Goal: Navigation & Orientation: Find specific page/section

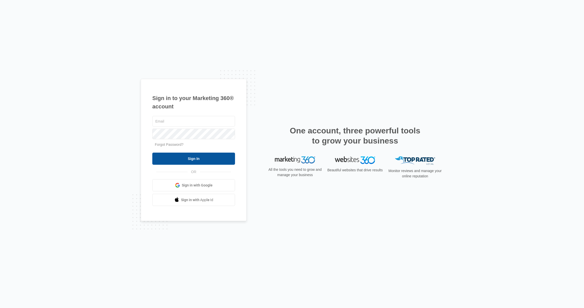
type input "[EMAIL_ADDRESS][DOMAIN_NAME]"
click at [207, 159] on input "Sign In" at bounding box center [193, 158] width 83 height 12
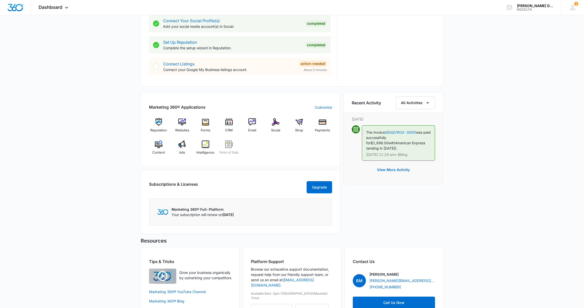
scroll to position [263, 0]
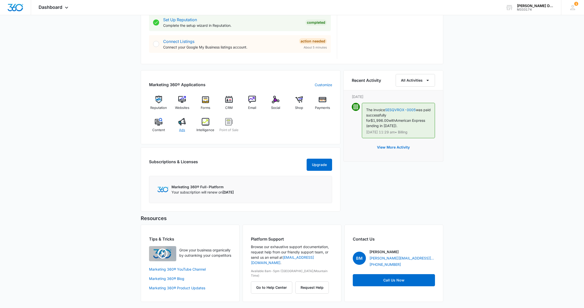
click at [185, 118] on img at bounding box center [182, 122] width 8 height 8
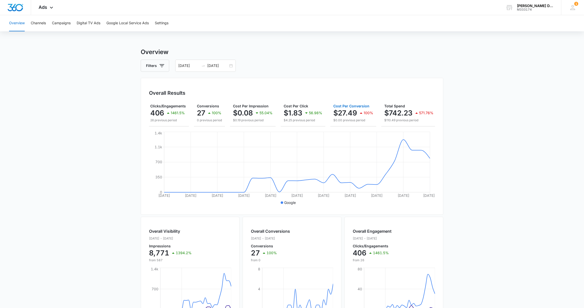
scroll to position [0, 49]
click at [15, 23] on button "Overview" at bounding box center [17, 23] width 16 height 16
click at [46, 7] on span "Ads" at bounding box center [43, 7] width 9 height 5
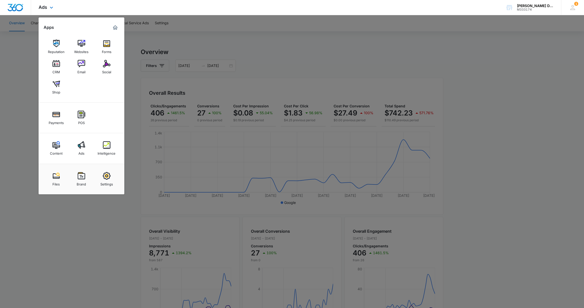
click at [19, 8] on img "Dashboard" at bounding box center [15, 8] width 16 height 8
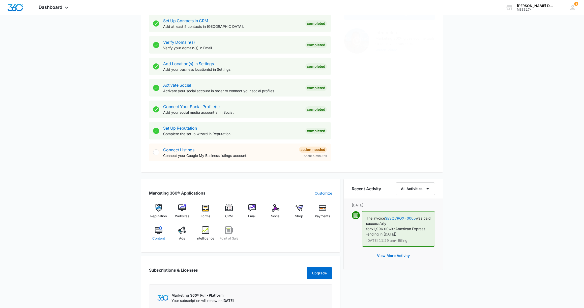
scroll to position [150, 0]
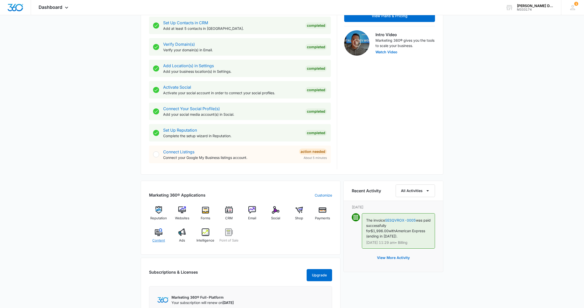
click at [156, 234] on img at bounding box center [159, 232] width 8 height 8
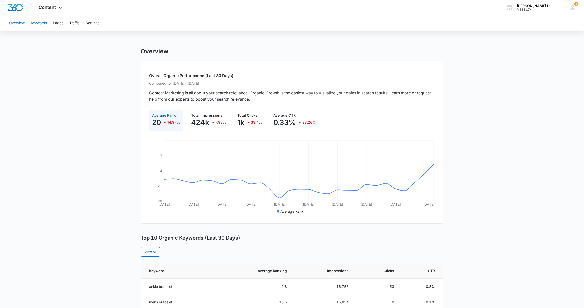
click at [39, 24] on button "Keywords" at bounding box center [39, 23] width 16 height 16
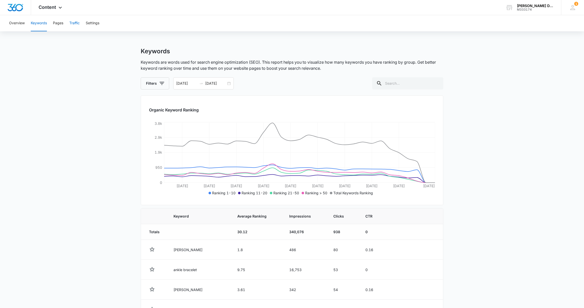
click at [77, 22] on button "Traffic" at bounding box center [74, 23] width 10 height 16
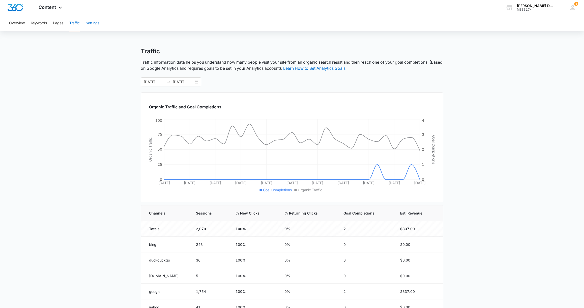
click at [93, 24] on button "Settings" at bounding box center [93, 23] width 14 height 16
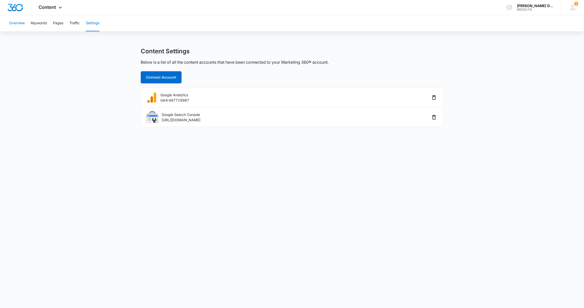
click at [17, 24] on button "Overview" at bounding box center [17, 23] width 16 height 16
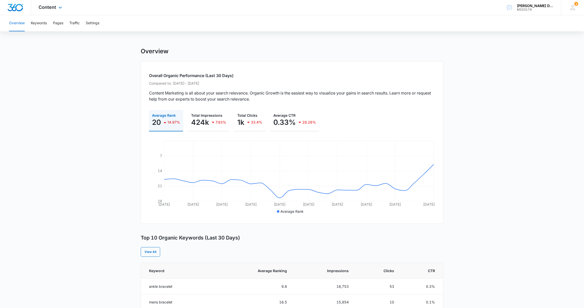
click at [17, 7] on img "Dashboard" at bounding box center [15, 8] width 16 height 8
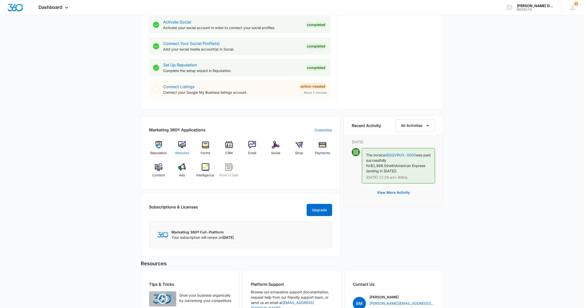
scroll to position [212, 0]
click at [323, 150] on div "Payments" at bounding box center [322, 151] width 19 height 18
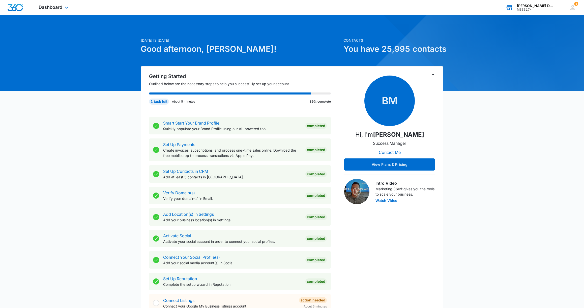
click at [538, 5] on div "Lizzy James Designs" at bounding box center [535, 6] width 37 height 4
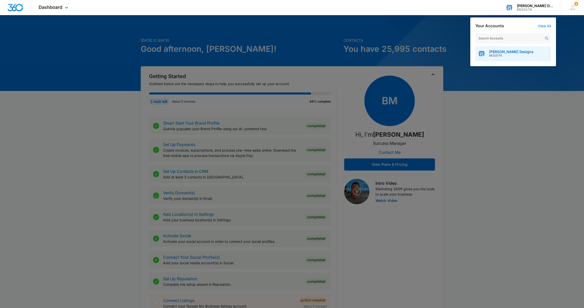
click at [515, 50] on span "Lizzy James Designs" at bounding box center [511, 52] width 44 height 4
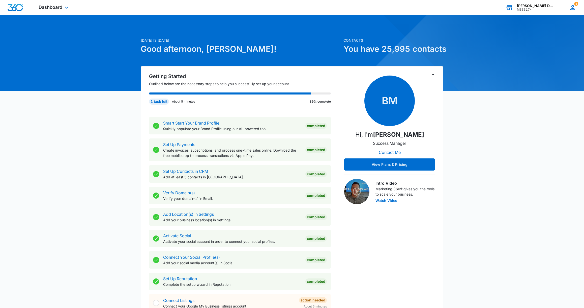
click at [575, 6] on icon at bounding box center [573, 8] width 8 height 8
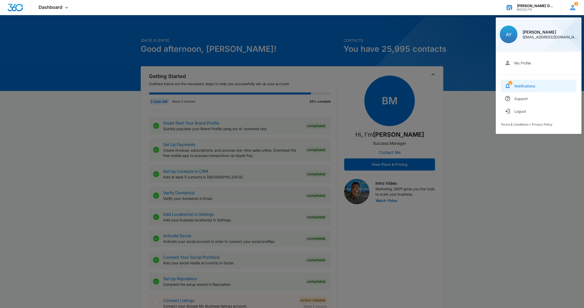
click at [517, 84] on div "Notifications" at bounding box center [525, 86] width 21 height 4
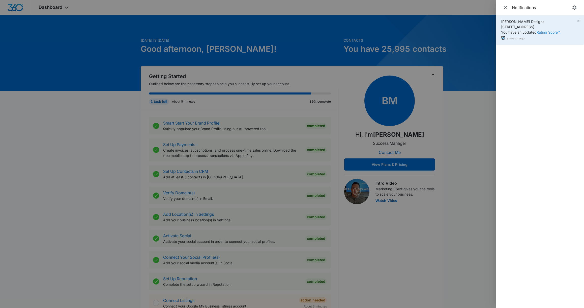
click at [544, 34] on link "Rating Score™" at bounding box center [548, 32] width 23 height 4
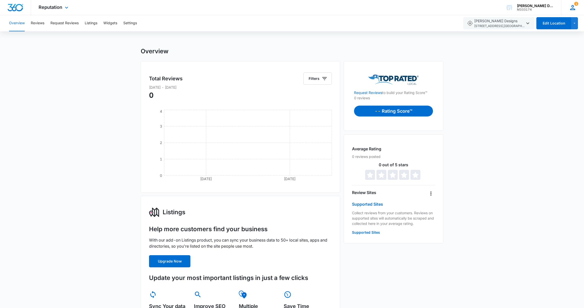
click at [575, 9] on icon at bounding box center [572, 7] width 5 height 5
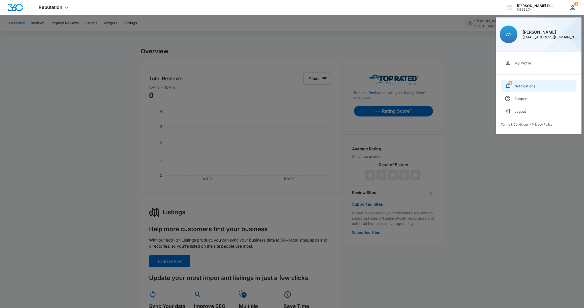
click at [522, 83] on link "1 Notifications" at bounding box center [539, 85] width 76 height 13
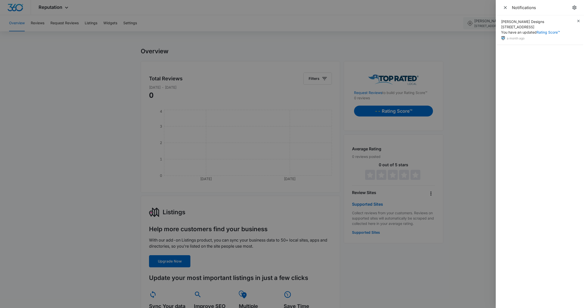
click at [475, 56] on div at bounding box center [292, 154] width 584 height 308
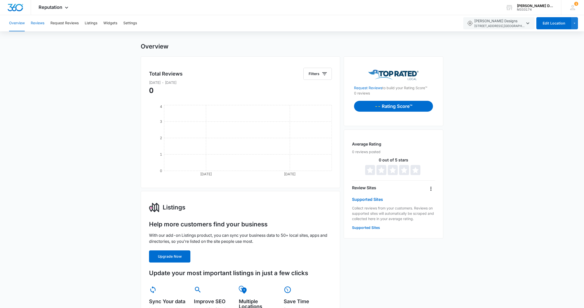
scroll to position [5, 0]
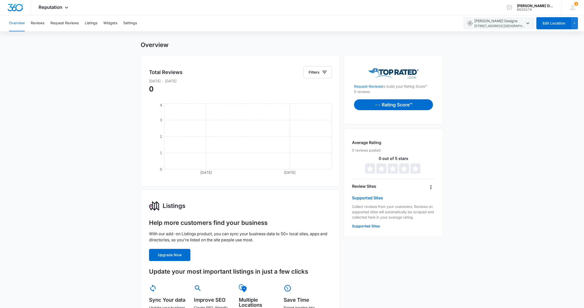
click at [19, 22] on button "Overview" at bounding box center [17, 23] width 16 height 16
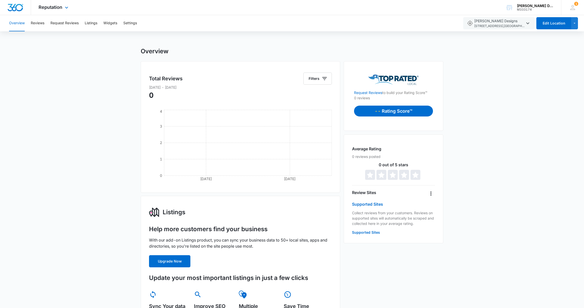
click at [19, 7] on img "Dashboard" at bounding box center [15, 8] width 16 height 8
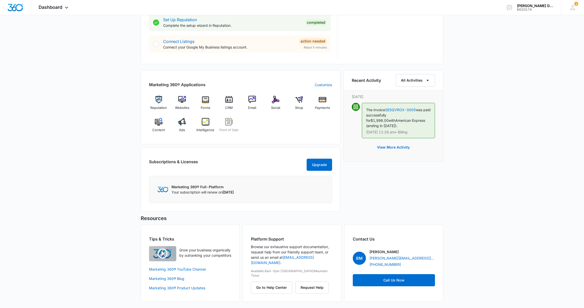
scroll to position [263, 0]
click at [186, 96] on div "Websites" at bounding box center [182, 105] width 19 height 18
click at [206, 96] on img at bounding box center [206, 100] width 8 height 8
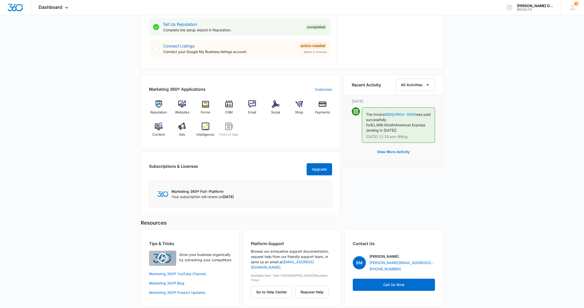
scroll to position [263, 0]
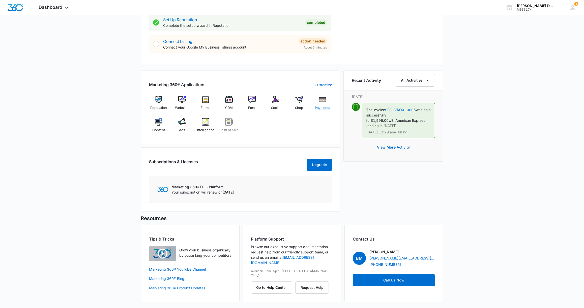
click at [324, 97] on img at bounding box center [323, 100] width 8 height 8
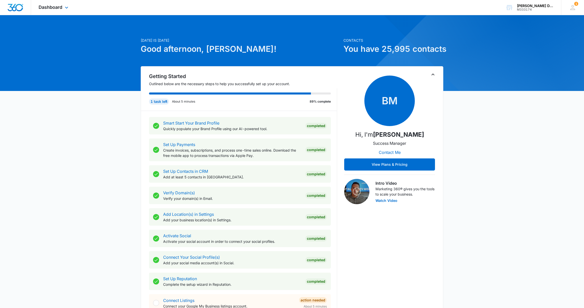
click at [10, 8] on img "Dashboard" at bounding box center [15, 8] width 16 height 8
click at [68, 7] on icon at bounding box center [67, 9] width 6 height 6
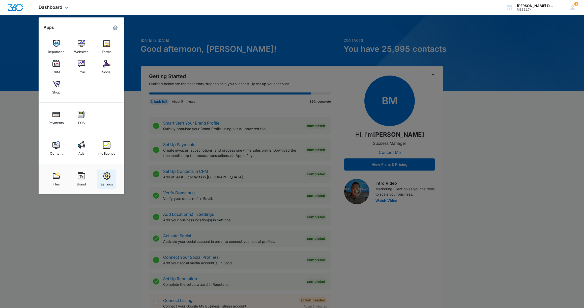
click at [111, 177] on link "Settings" at bounding box center [106, 178] width 19 height 19
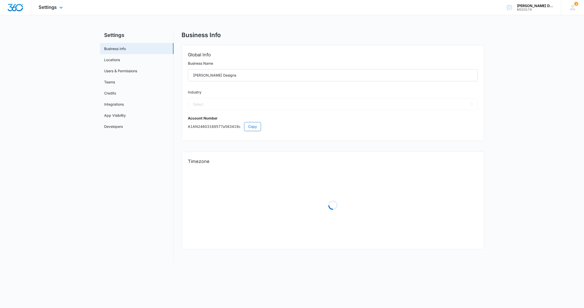
select select "45"
select select "US"
select select "America/Los_Angeles"
click at [111, 92] on link "Credits" at bounding box center [110, 92] width 12 height 5
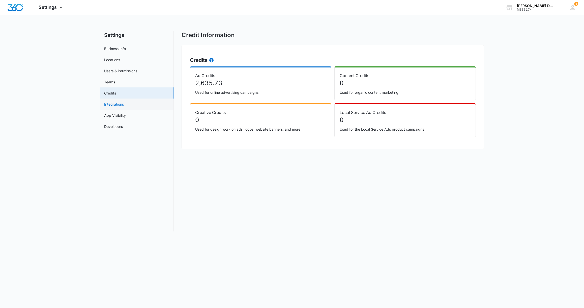
click at [113, 104] on link "Integrations" at bounding box center [114, 103] width 20 height 5
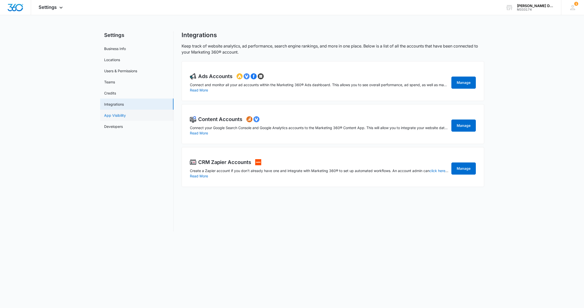
click at [117, 115] on link "App Visibility" at bounding box center [115, 115] width 22 height 5
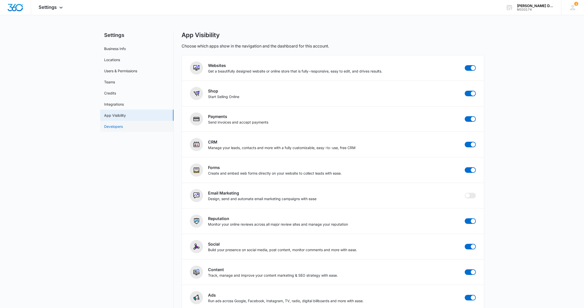
click at [118, 127] on link "Developers" at bounding box center [113, 126] width 19 height 5
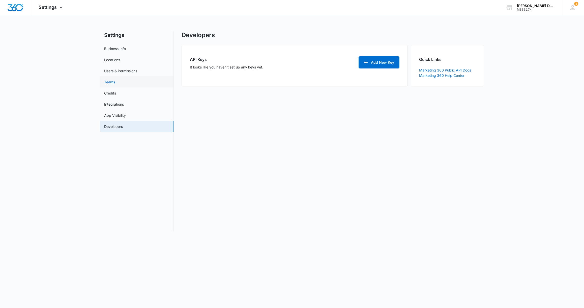
click at [112, 82] on link "Teams" at bounding box center [109, 81] width 11 height 5
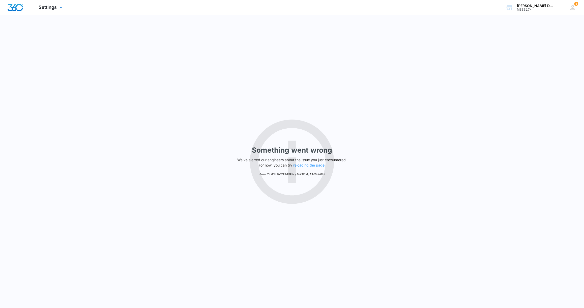
click at [17, 7] on img "Dashboard" at bounding box center [15, 8] width 16 height 8
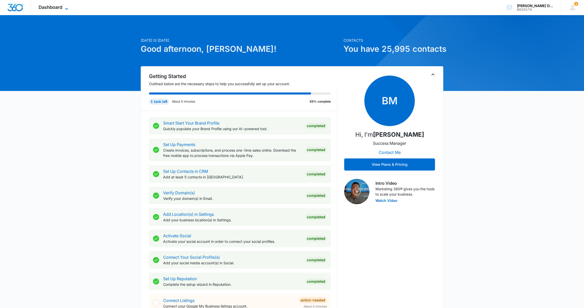
scroll to position [0, 0]
click at [48, 7] on span "Dashboard" at bounding box center [51, 7] width 24 height 5
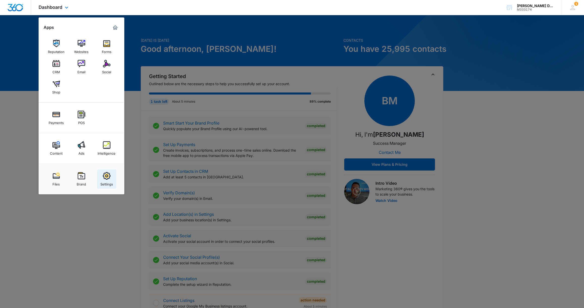
scroll to position [1, 0]
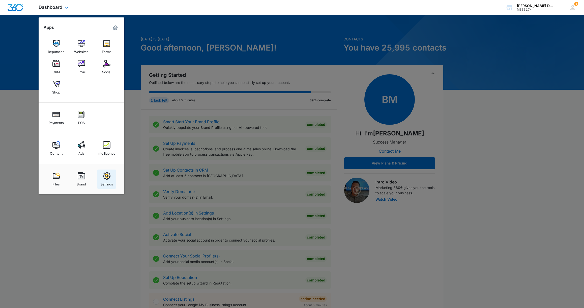
click at [107, 176] on img at bounding box center [107, 176] width 8 height 8
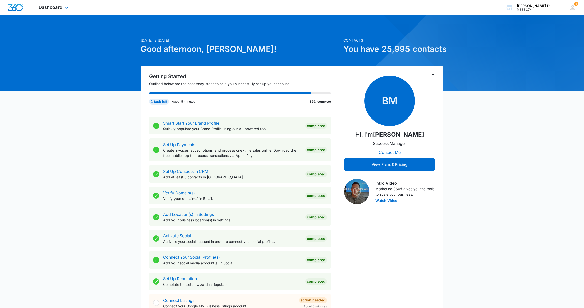
select select "45"
select select "US"
select select "America/Los_Angeles"
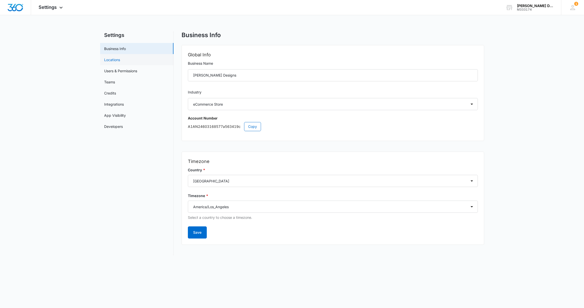
click at [117, 59] on link "Locations" at bounding box center [112, 59] width 16 height 5
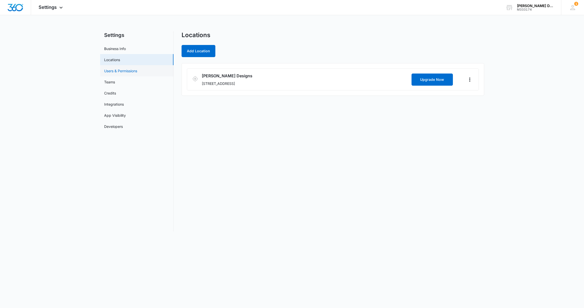
click at [119, 71] on link "Users & Permissions" at bounding box center [120, 70] width 33 height 5
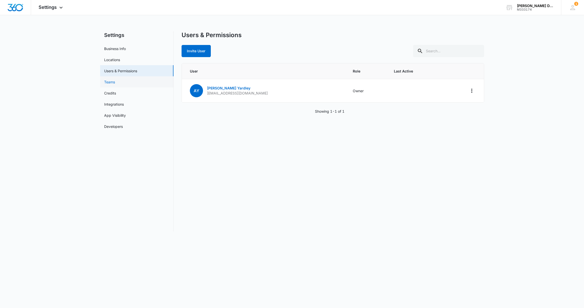
click at [112, 83] on link "Teams" at bounding box center [109, 81] width 11 height 5
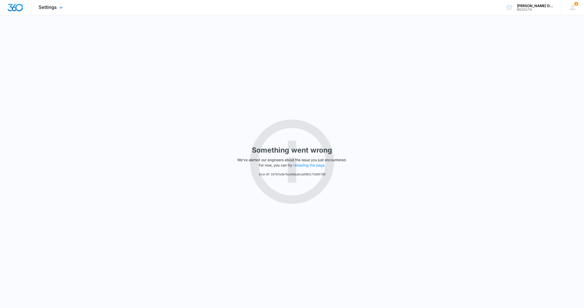
click at [10, 7] on img "Dashboard" at bounding box center [15, 8] width 16 height 8
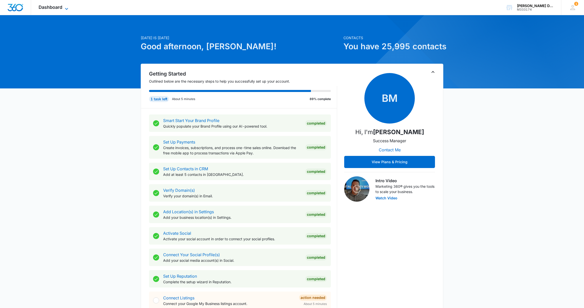
click at [54, 6] on span "Dashboard" at bounding box center [51, 7] width 24 height 5
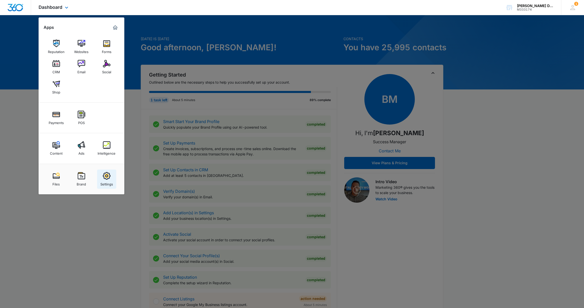
scroll to position [3, 0]
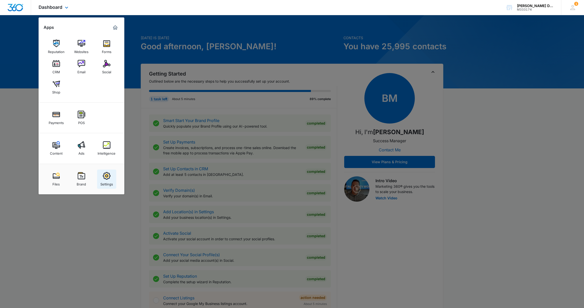
click at [108, 178] on img at bounding box center [107, 176] width 8 height 8
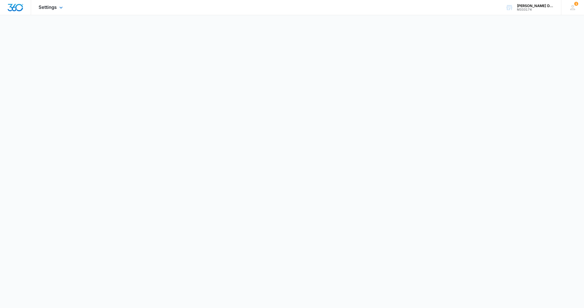
select select "45"
select select "US"
select select "America/Los_Angeles"
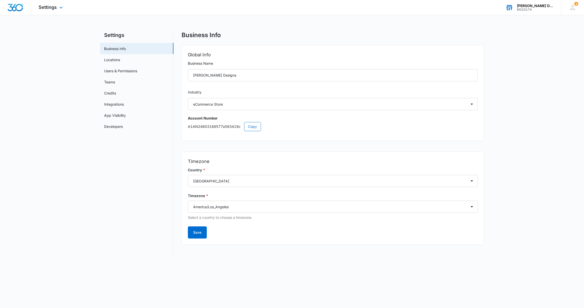
click at [532, 6] on div "[PERSON_NAME] Designs" at bounding box center [535, 6] width 37 height 4
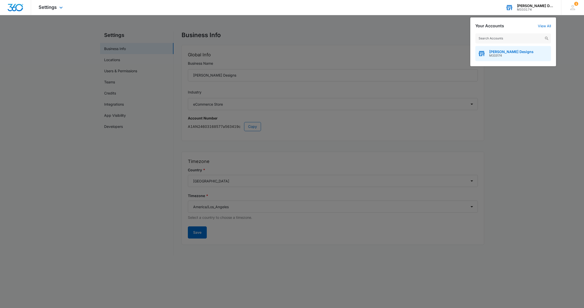
click at [507, 52] on span "[PERSON_NAME] Designs" at bounding box center [511, 52] width 44 height 4
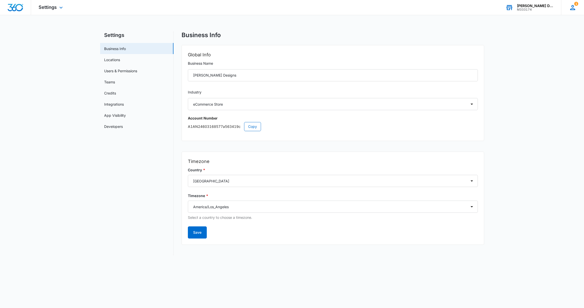
click at [575, 6] on icon at bounding box center [573, 8] width 8 height 8
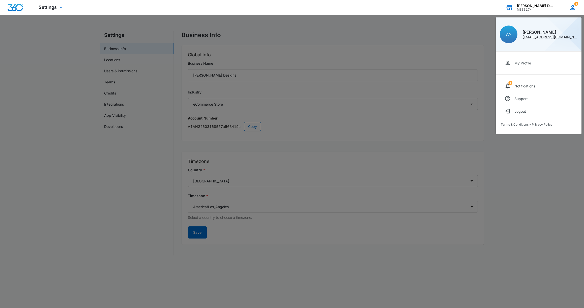
click at [539, 32] on div "[PERSON_NAME]" at bounding box center [550, 32] width 55 height 4
click at [518, 64] on div "My Profile" at bounding box center [523, 63] width 17 height 4
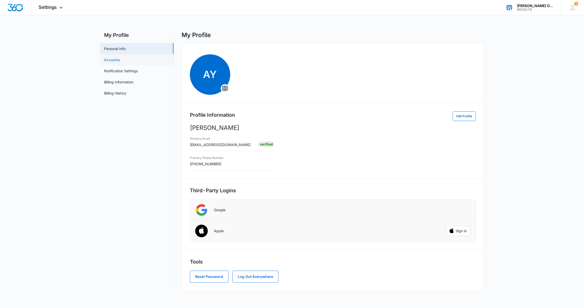
click at [116, 60] on link "Accounts" at bounding box center [112, 59] width 16 height 5
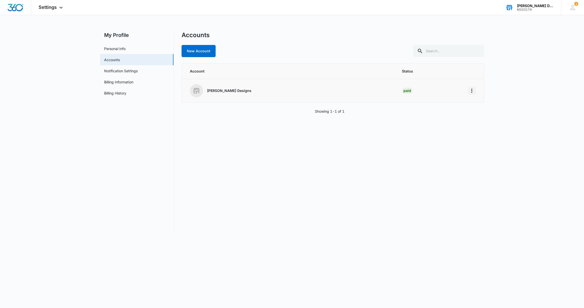
click at [473, 90] on icon "Home" at bounding box center [472, 91] width 6 height 6
click at [238, 91] on p "[PERSON_NAME] Designs" at bounding box center [229, 90] width 44 height 5
click at [475, 89] on icon "Home" at bounding box center [472, 91] width 6 height 6
click at [484, 105] on div "Go to Dashboard" at bounding box center [488, 105] width 28 height 4
click at [122, 82] on link "Billing Information" at bounding box center [118, 81] width 29 height 5
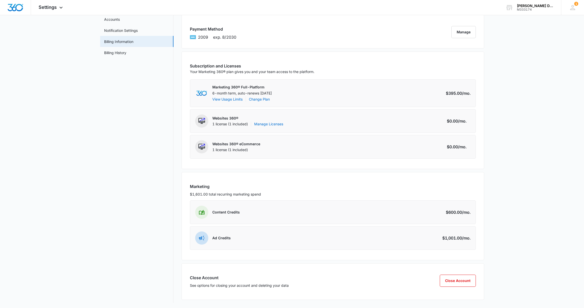
scroll to position [41, 0]
click at [119, 51] on link "Billing History" at bounding box center [115, 51] width 22 height 5
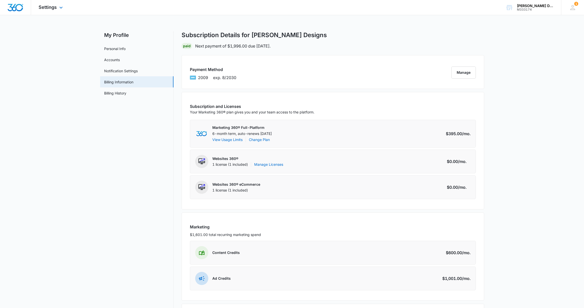
click at [17, 7] on img "Dashboard" at bounding box center [15, 8] width 16 height 8
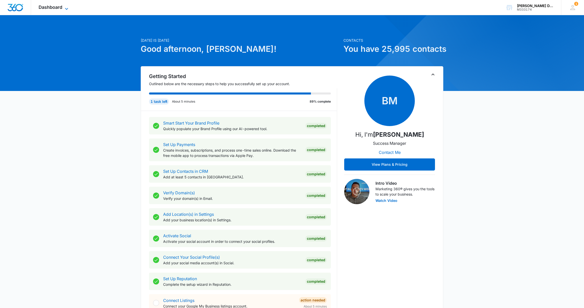
click at [65, 8] on icon at bounding box center [66, 9] width 3 height 2
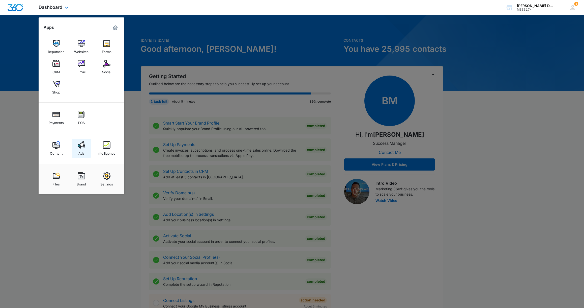
click at [84, 145] on img at bounding box center [82, 145] width 8 height 8
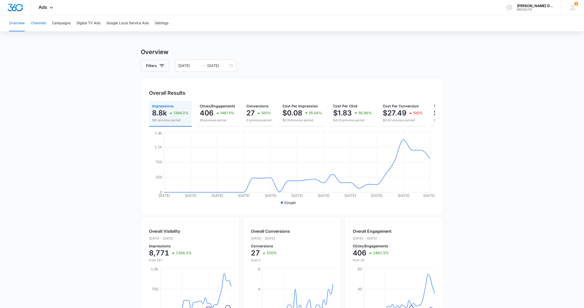
click at [39, 24] on button "Channels" at bounding box center [38, 23] width 15 height 16
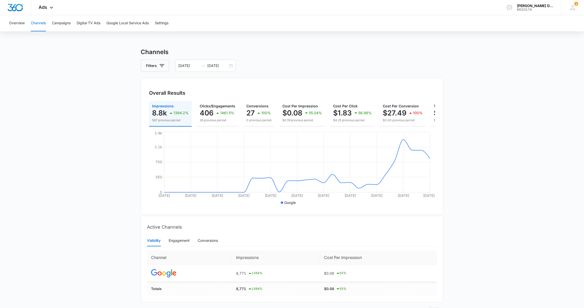
scroll to position [12, 0]
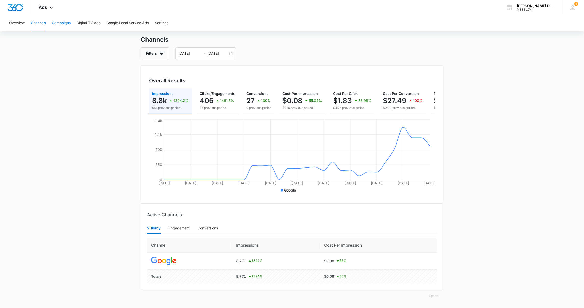
click at [69, 23] on button "Campaigns" at bounding box center [61, 23] width 19 height 16
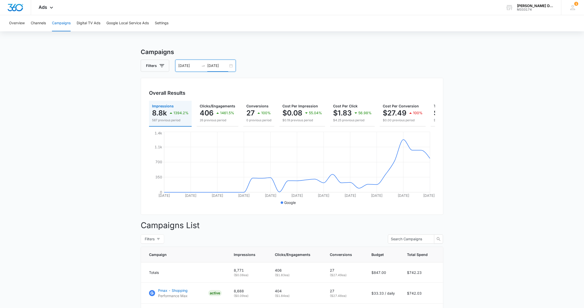
click at [218, 66] on input "[DATE]" at bounding box center [217, 66] width 21 height 6
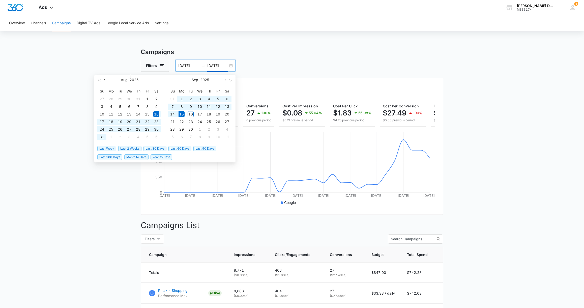
click at [106, 81] on button "button" at bounding box center [105, 80] width 6 height 10
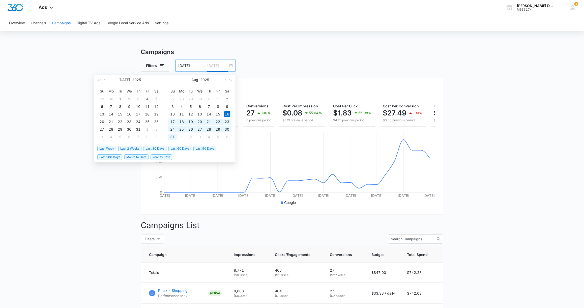
type input "[DATE]"
click at [109, 189] on main "Campaigns Filters [DATE] [DATE] Overall Results Impressions 8.8k 1394.2% 587 pr…" at bounding box center [292, 213] width 584 height 333
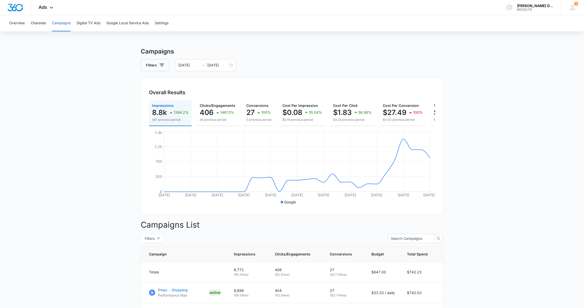
click at [476, 213] on main "Campaigns Filters [DATE] [DATE] Overall Results Impressions 8.8k 1394.2% 587 pr…" at bounding box center [292, 213] width 584 height 333
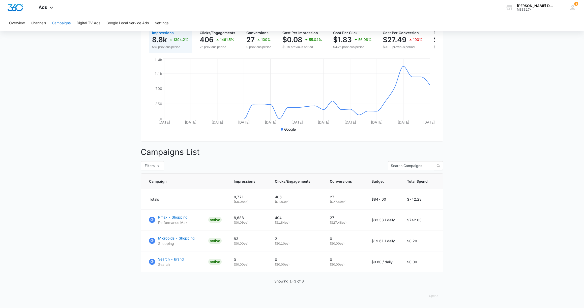
scroll to position [53, 0]
